Goal: Find specific page/section: Find specific page/section

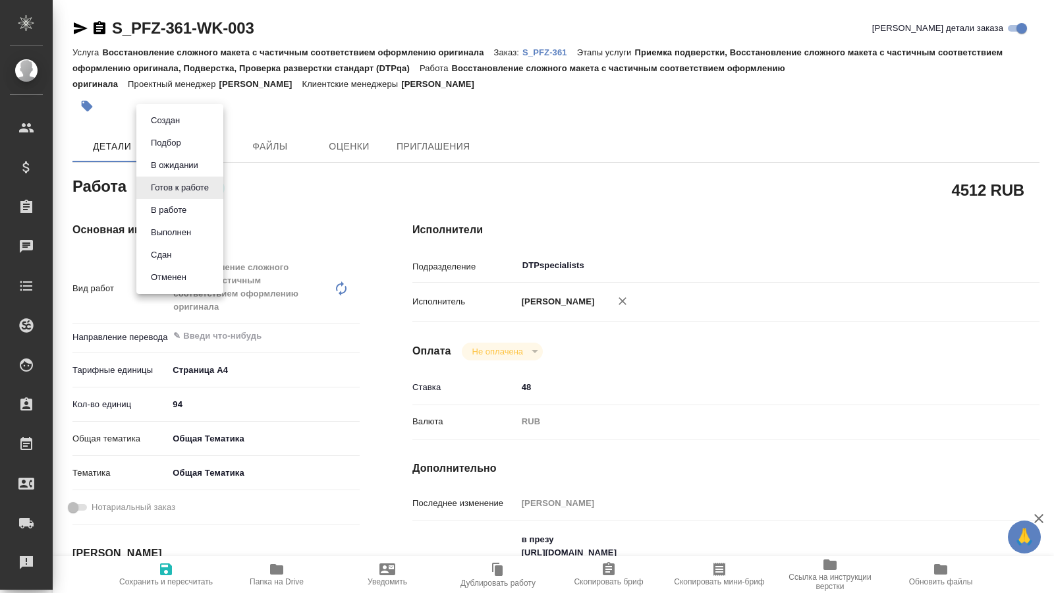
click at [213, 188] on body "🙏 .cls-1 fill:#fff; AWATERA Kucherenko Oksana Клиенты Спецификации Заказы 0 Чат…" at bounding box center [527, 296] width 1054 height 593
click at [174, 213] on button "В работе" at bounding box center [168, 210] width 43 height 14
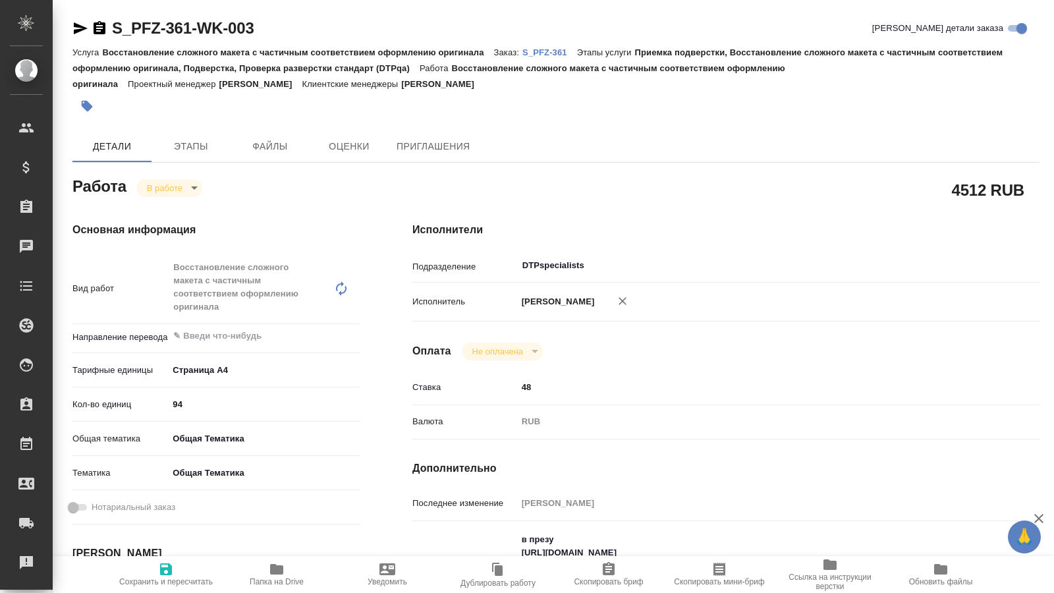
type textarea "x"
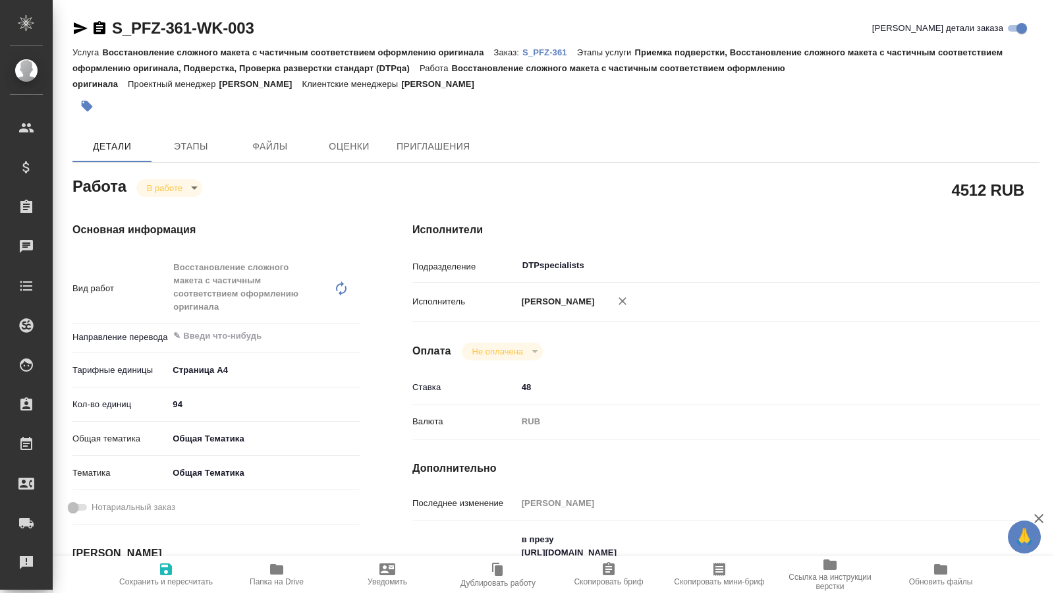
type textarea "x"
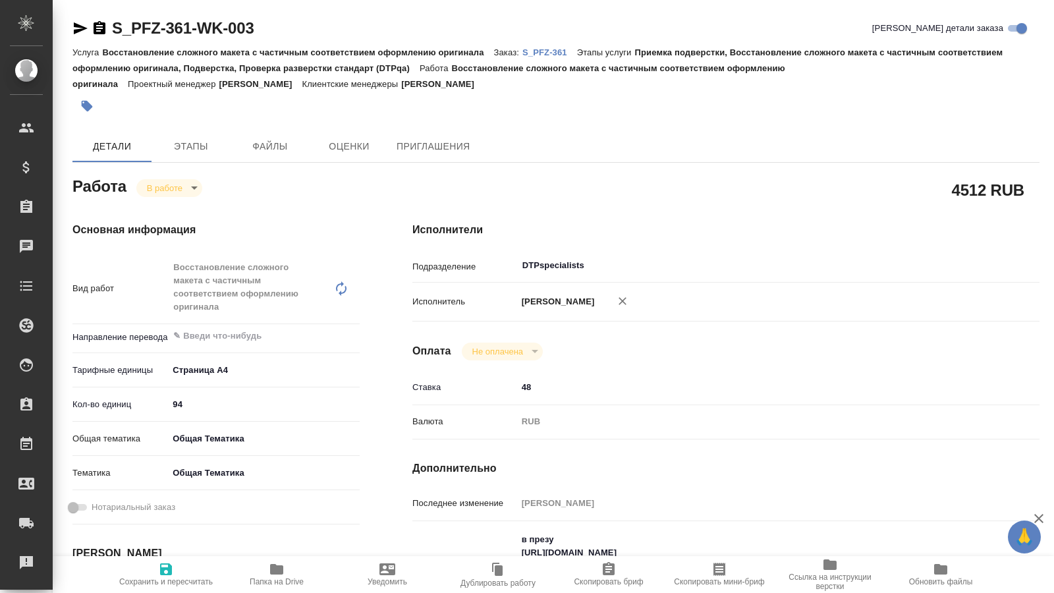
type textarea "x"
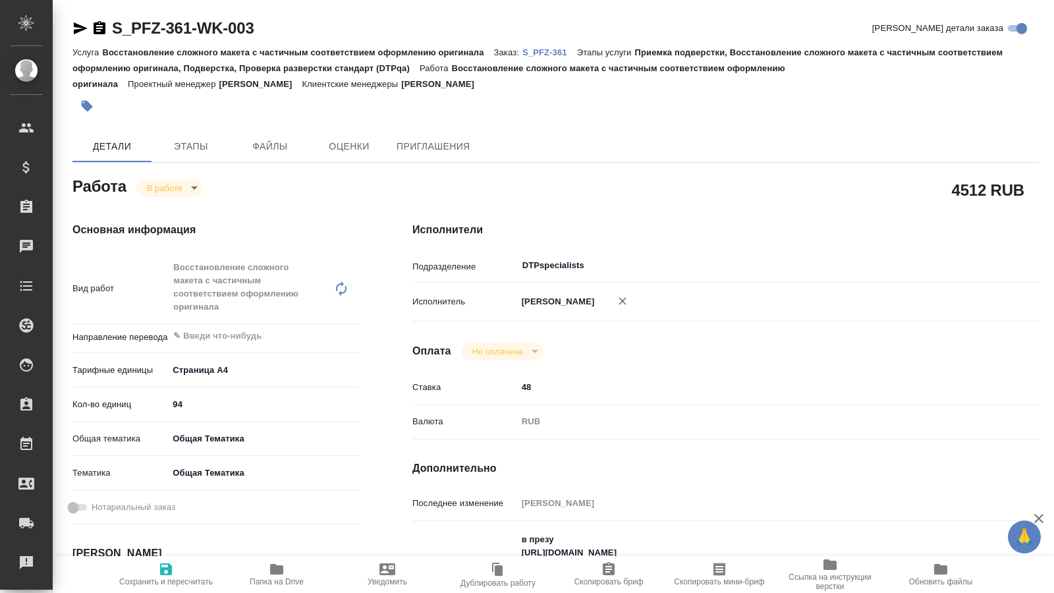
type textarea "x"
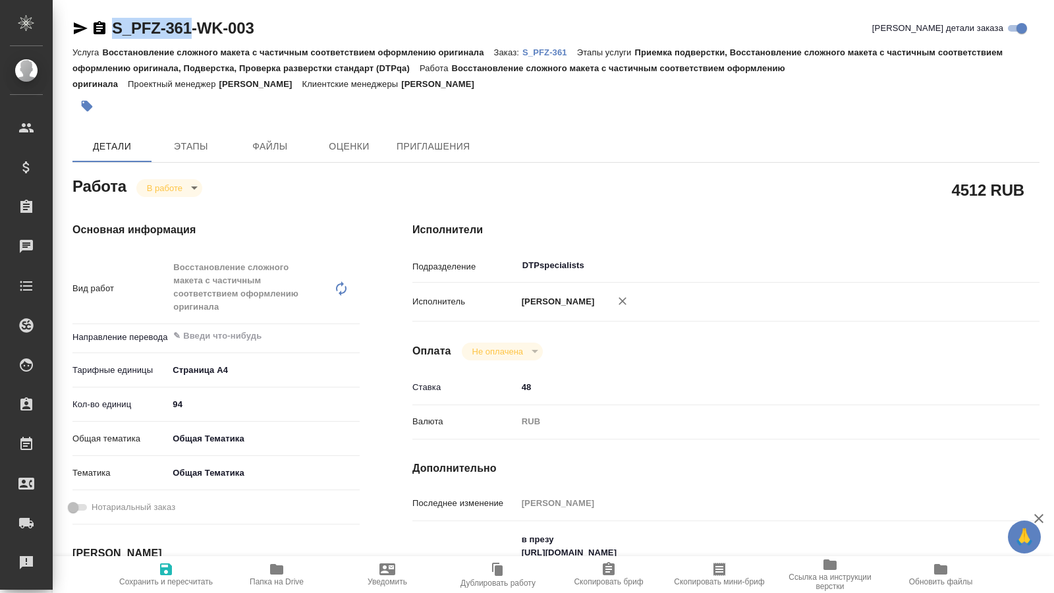
drag, startPoint x: 111, startPoint y: 14, endPoint x: 188, endPoint y: 33, distance: 79.9
click at [188, 33] on div "S_PFZ-361-WK-003 Кратко детали заказа Услуга Восстановление сложного макета с ч…" at bounding box center [556, 599] width 982 height 1198
copy link "S_PFZ-361"
type textarea "x"
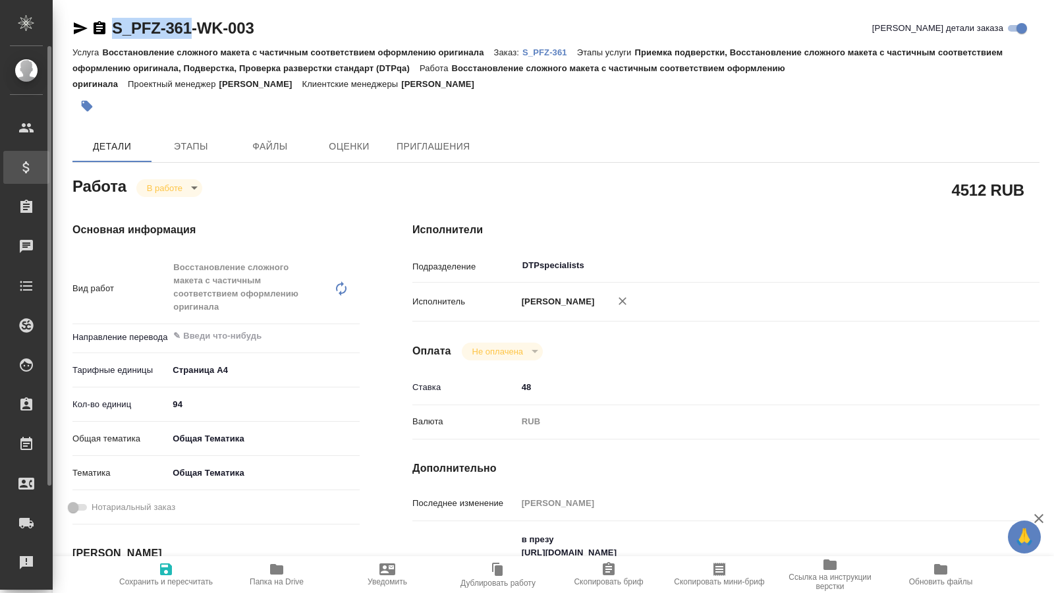
type textarea "x"
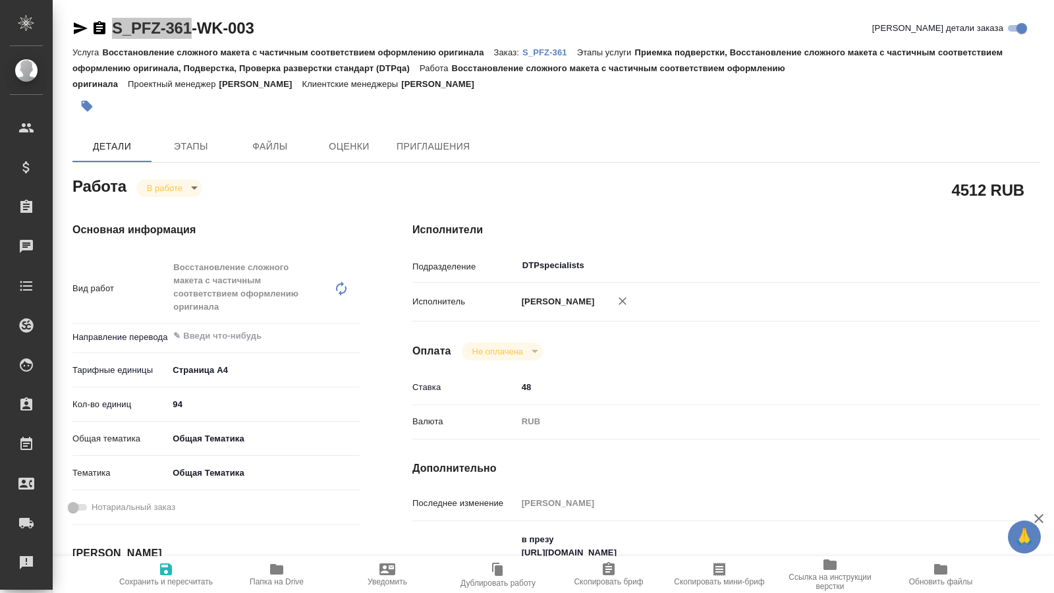
type textarea "x"
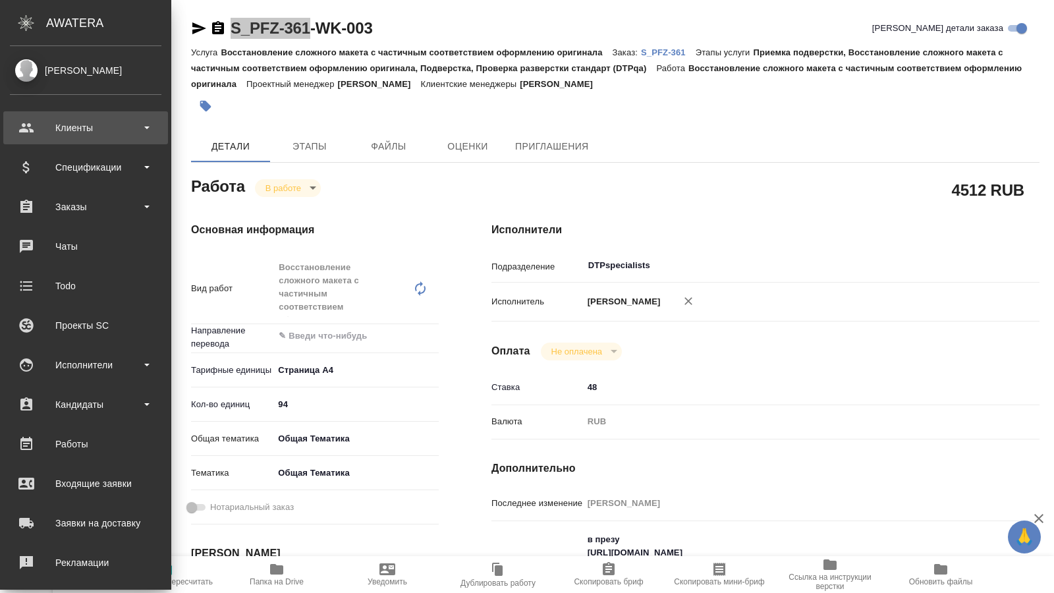
type textarea "x"
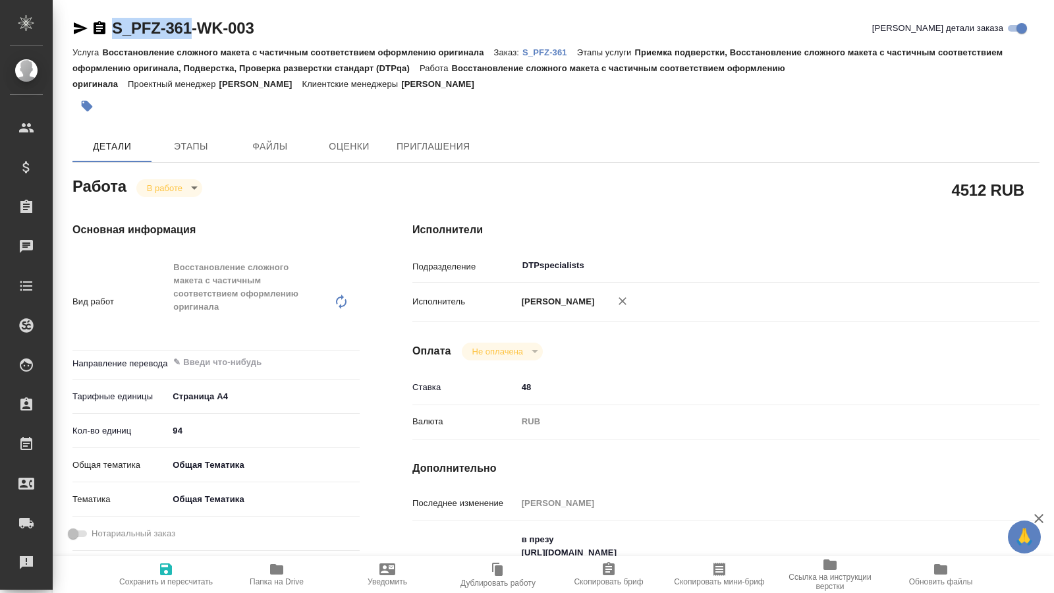
scroll to position [67, 0]
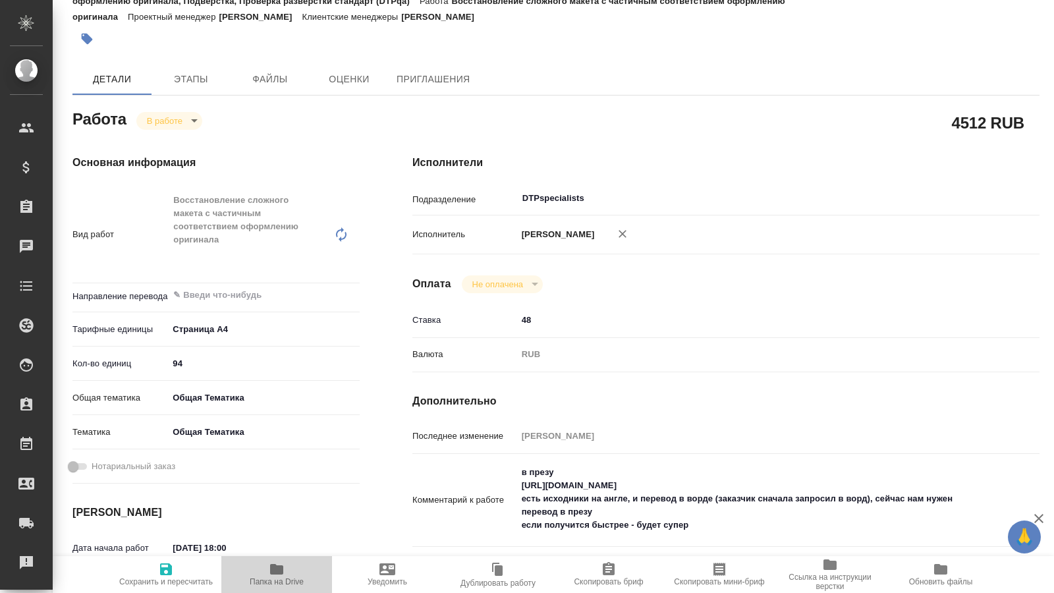
click at [286, 577] on span "Папка на Drive" at bounding box center [277, 581] width 54 height 9
